Goal: Information Seeking & Learning: Learn about a topic

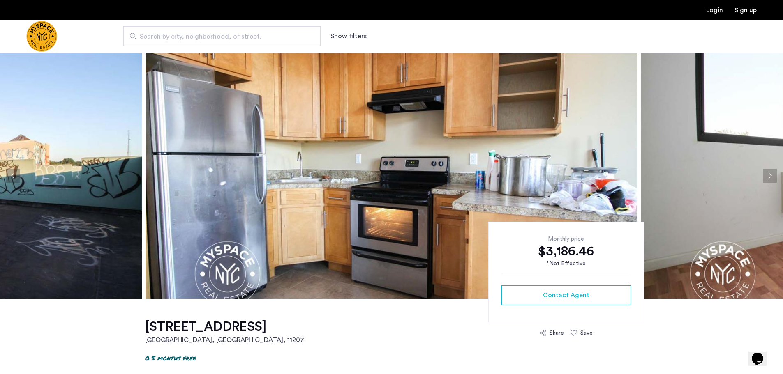
drag, startPoint x: 769, startPoint y: 176, endPoint x: 388, endPoint y: 196, distance: 381.7
click at [769, 176] on button "Next apartment" at bounding box center [769, 176] width 14 height 14
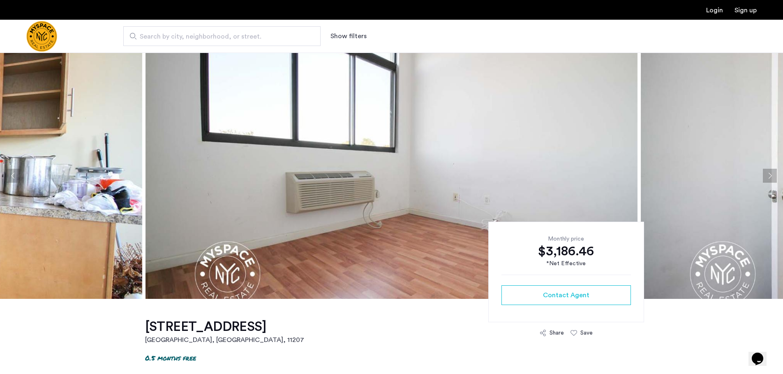
click at [769, 176] on button "Next apartment" at bounding box center [769, 176] width 14 height 14
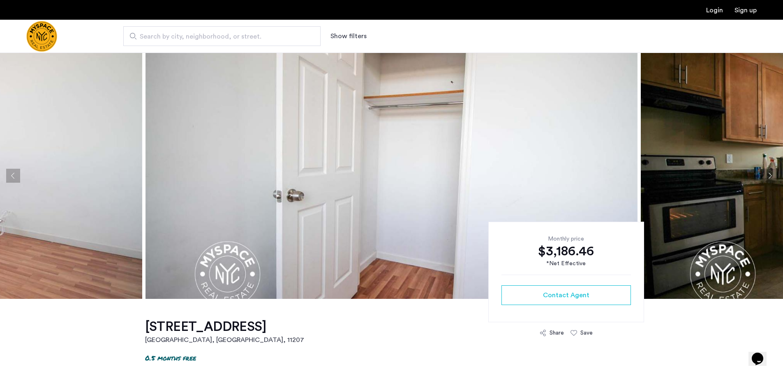
click at [769, 176] on button "Next apartment" at bounding box center [769, 176] width 14 height 14
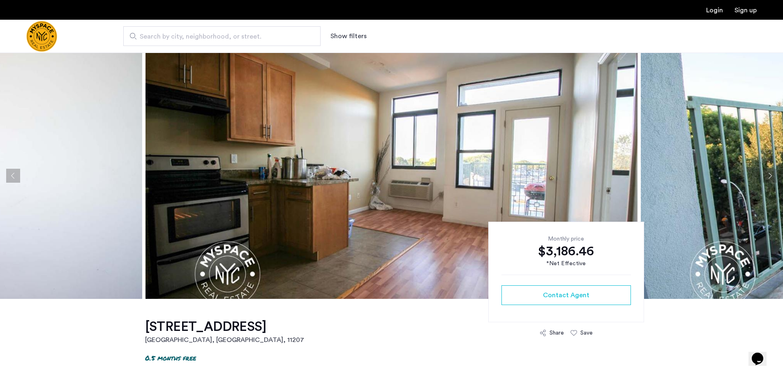
click at [769, 176] on button "Next apartment" at bounding box center [769, 176] width 14 height 14
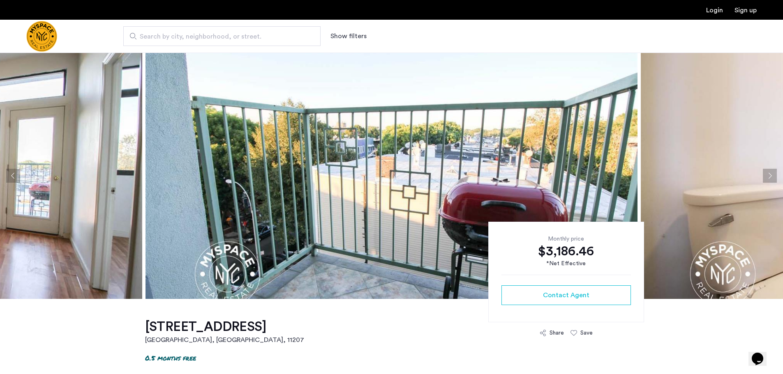
click at [767, 175] on button "Next apartment" at bounding box center [769, 176] width 14 height 14
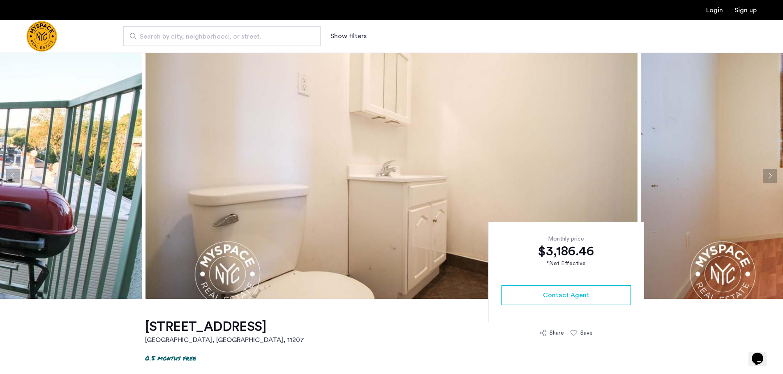
click at [767, 175] on button "Next apartment" at bounding box center [769, 176] width 14 height 14
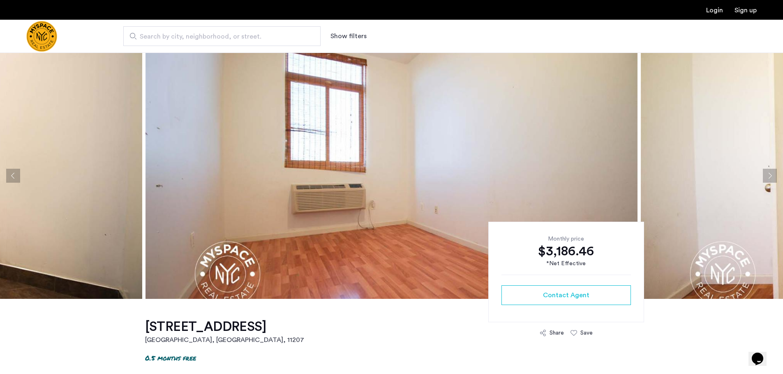
click at [767, 175] on button "Next apartment" at bounding box center [769, 176] width 14 height 14
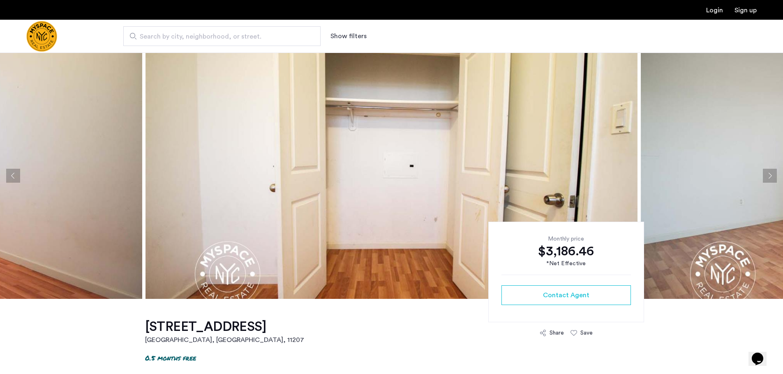
click at [767, 175] on button "Next apartment" at bounding box center [769, 176] width 14 height 14
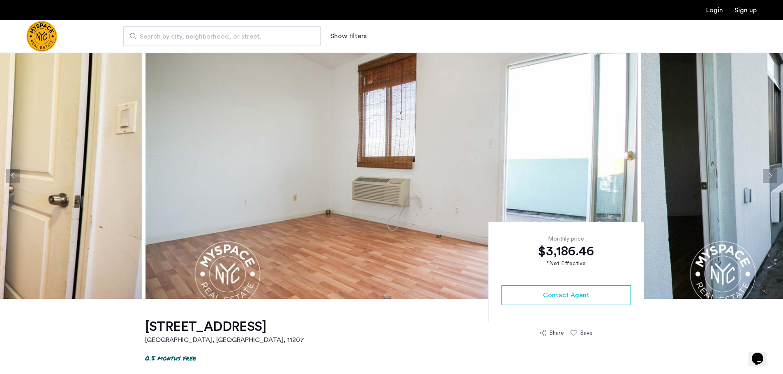
click at [767, 175] on button "Next apartment" at bounding box center [769, 176] width 14 height 14
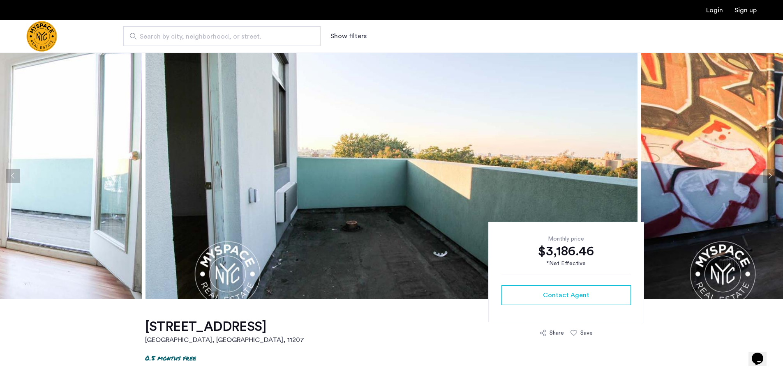
click at [767, 175] on button "Next apartment" at bounding box center [769, 176] width 14 height 14
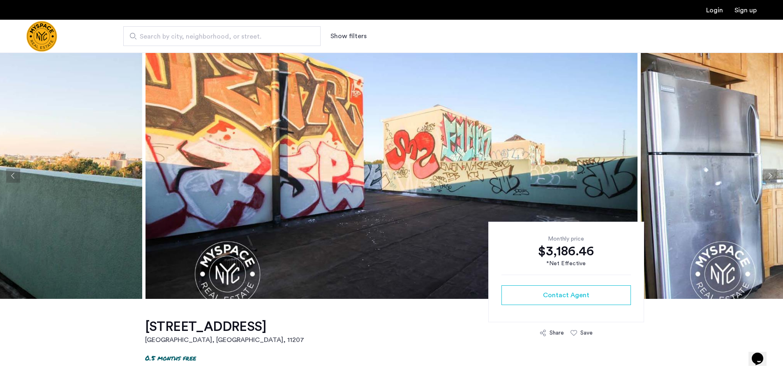
click at [767, 175] on button "Next apartment" at bounding box center [769, 176] width 14 height 14
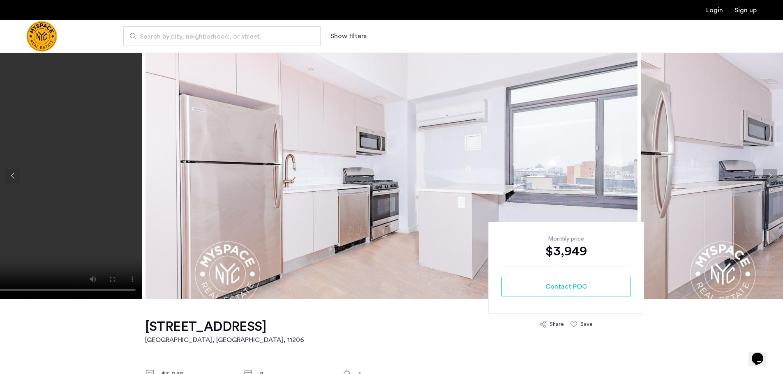
click at [770, 176] on button "Next apartment" at bounding box center [769, 176] width 14 height 14
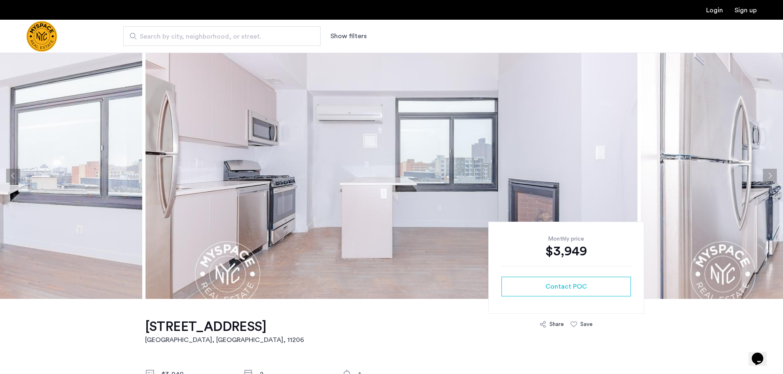
click at [770, 176] on button "Next apartment" at bounding box center [769, 176] width 14 height 14
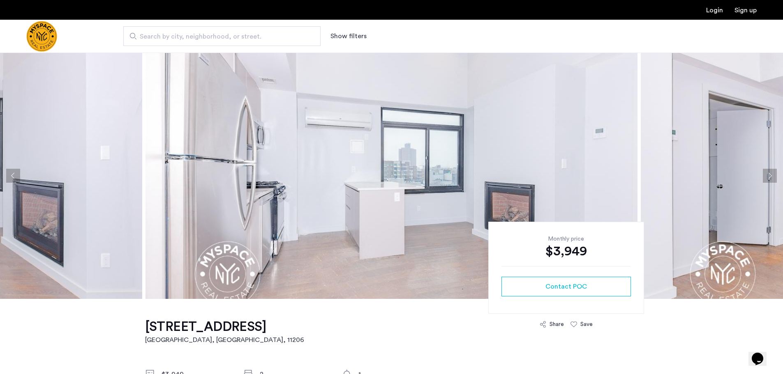
click at [770, 176] on button "Next apartment" at bounding box center [769, 176] width 14 height 14
